Goal: Task Accomplishment & Management: Manage account settings

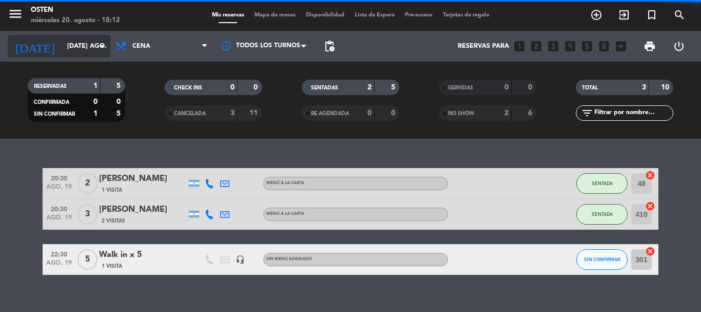
click at [100, 44] on icon "arrow_drop_down" at bounding box center [102, 46] width 12 height 12
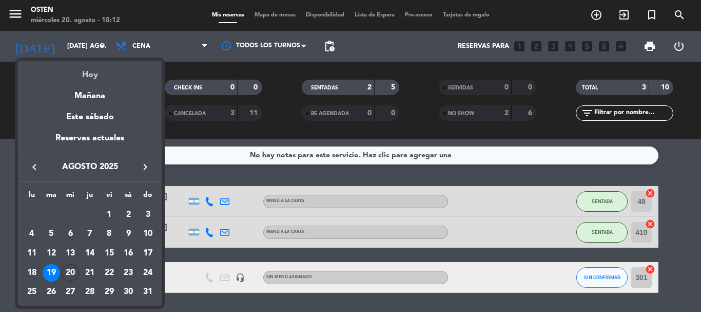
click at [94, 74] on div "Hoy" at bounding box center [90, 71] width 144 height 21
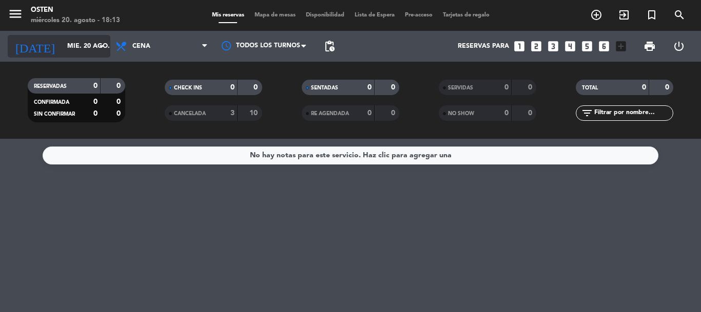
click at [97, 45] on icon "arrow_drop_down" at bounding box center [102, 46] width 12 height 12
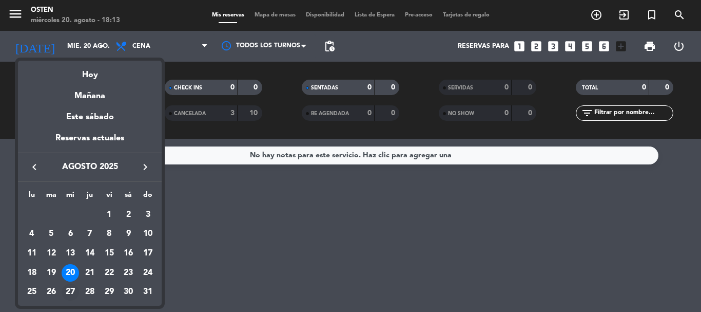
click at [70, 284] on div "27" at bounding box center [70, 291] width 17 height 17
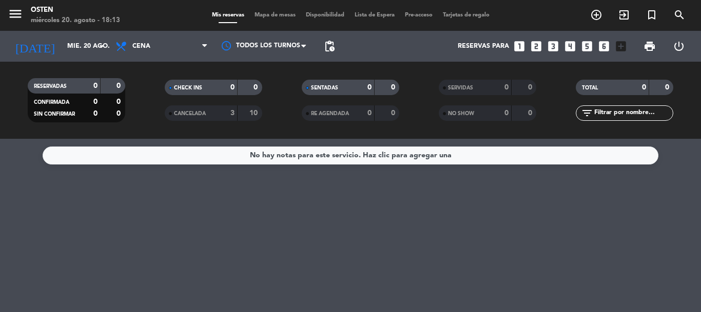
type input "mié. 27 ago."
click at [336, 41] on span "pending_actions Control de disponibilidad" at bounding box center [329, 46] width 21 height 21
click at [332, 46] on span "pending_actions" at bounding box center [330, 46] width 12 height 12
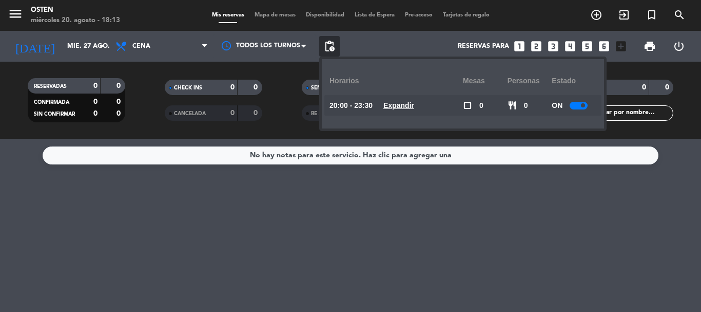
click at [582, 106] on div at bounding box center [579, 106] width 18 height 8
click at [381, 202] on div "No hay notas para este servicio. Haz clic para agregar una" at bounding box center [350, 225] width 701 height 173
